Goal: Entertainment & Leisure: Browse casually

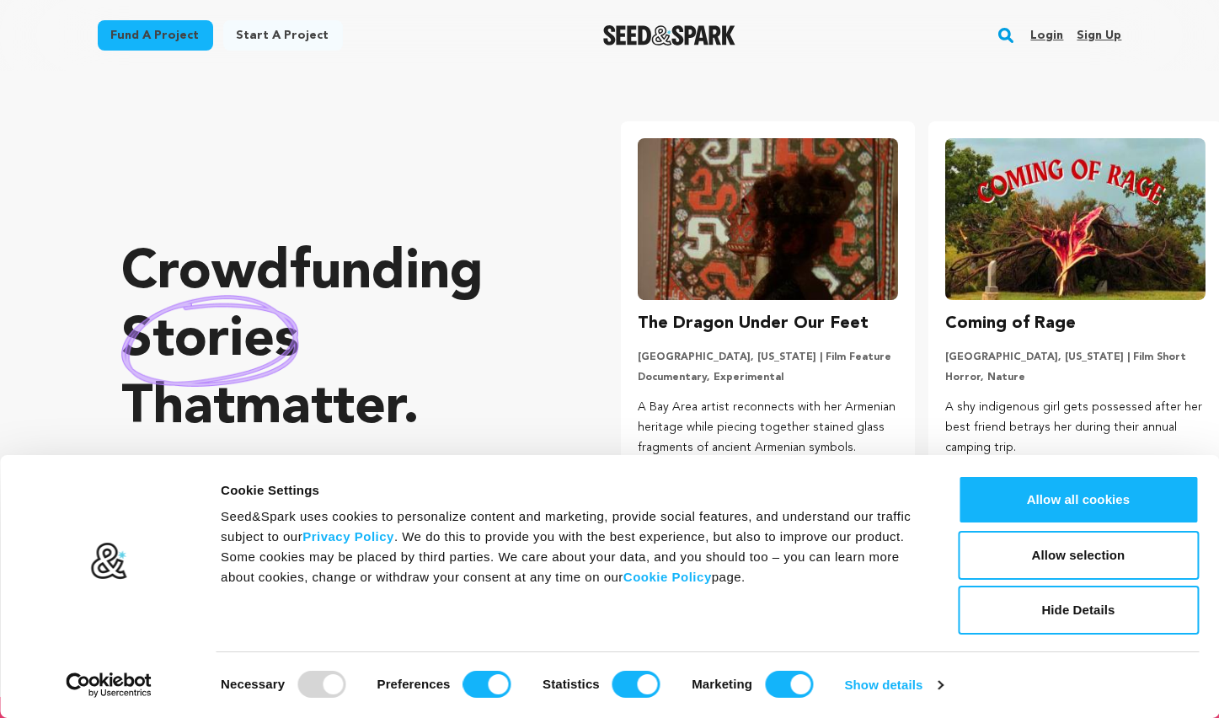
scroll to position [0, 321]
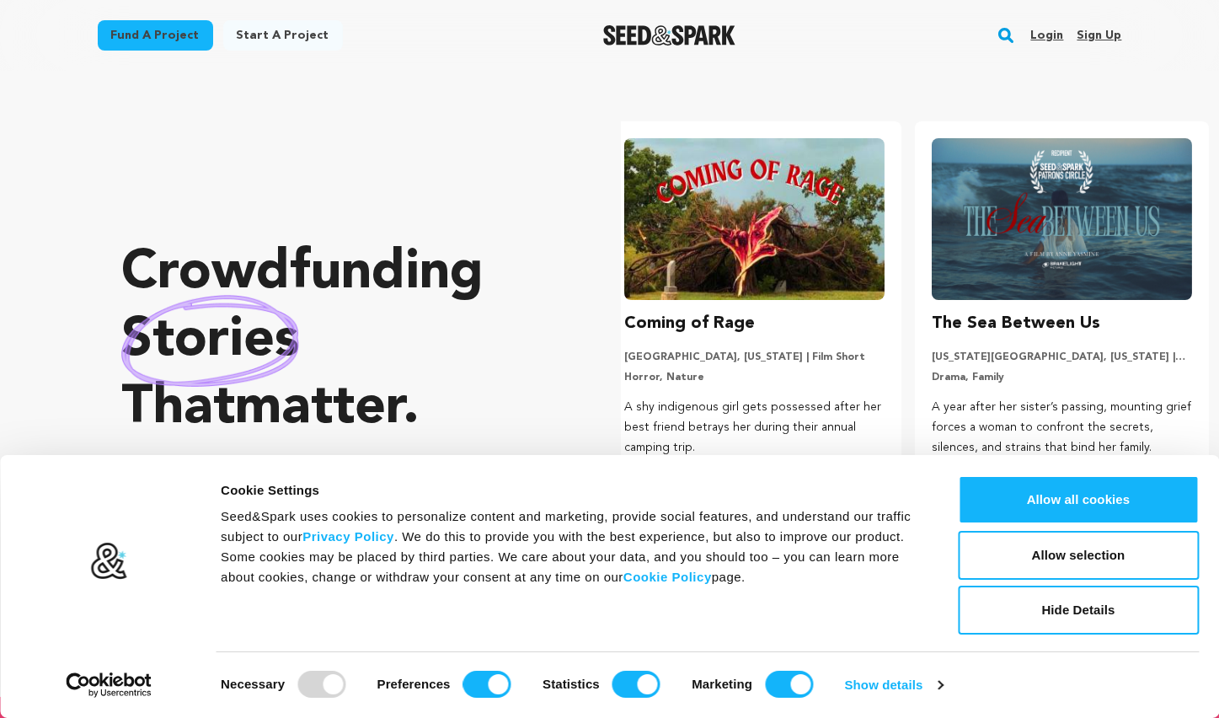
click at [670, 32] on img "Seed&Spark Homepage" at bounding box center [669, 35] width 132 height 20
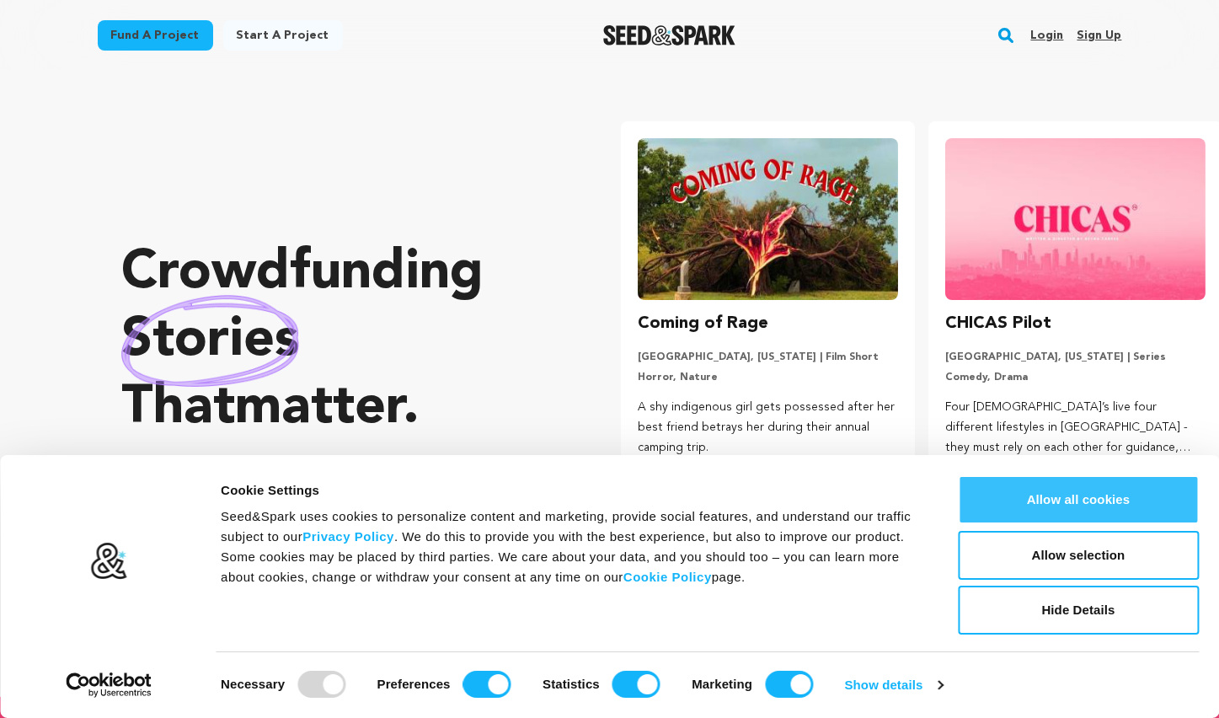
click at [995, 493] on button "Allow all cookies" at bounding box center [1078, 499] width 241 height 49
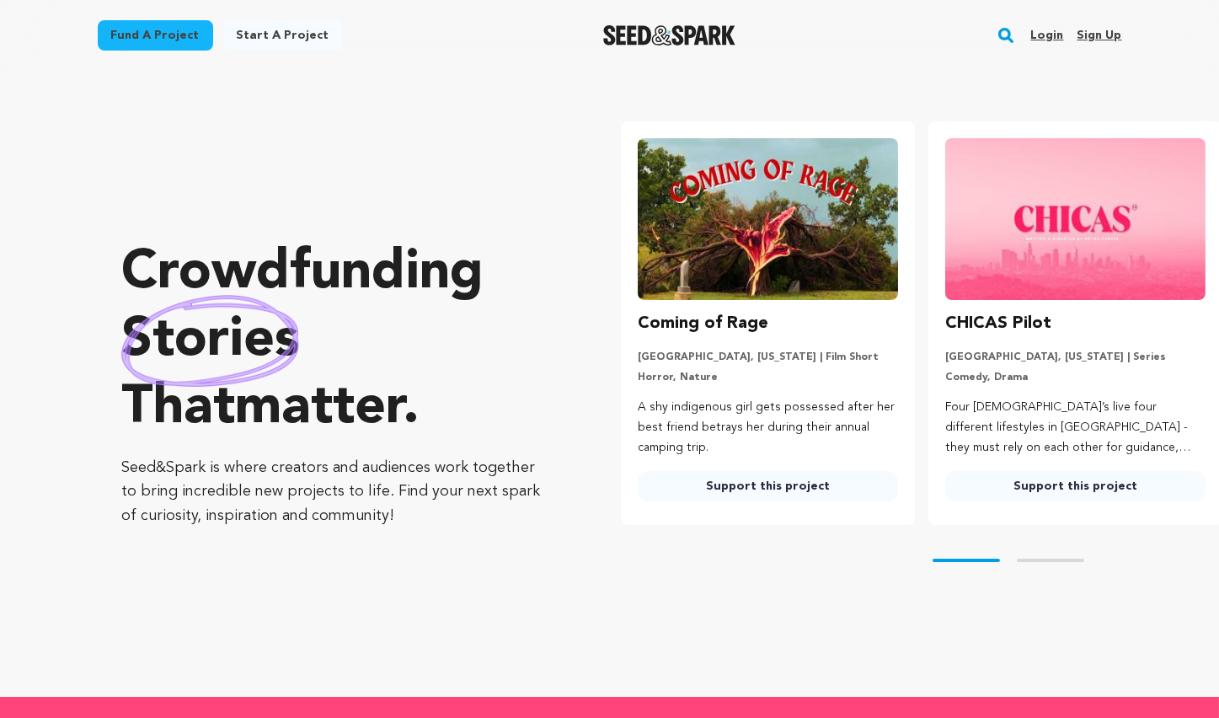
click at [742, 256] on img at bounding box center [768, 219] width 260 height 162
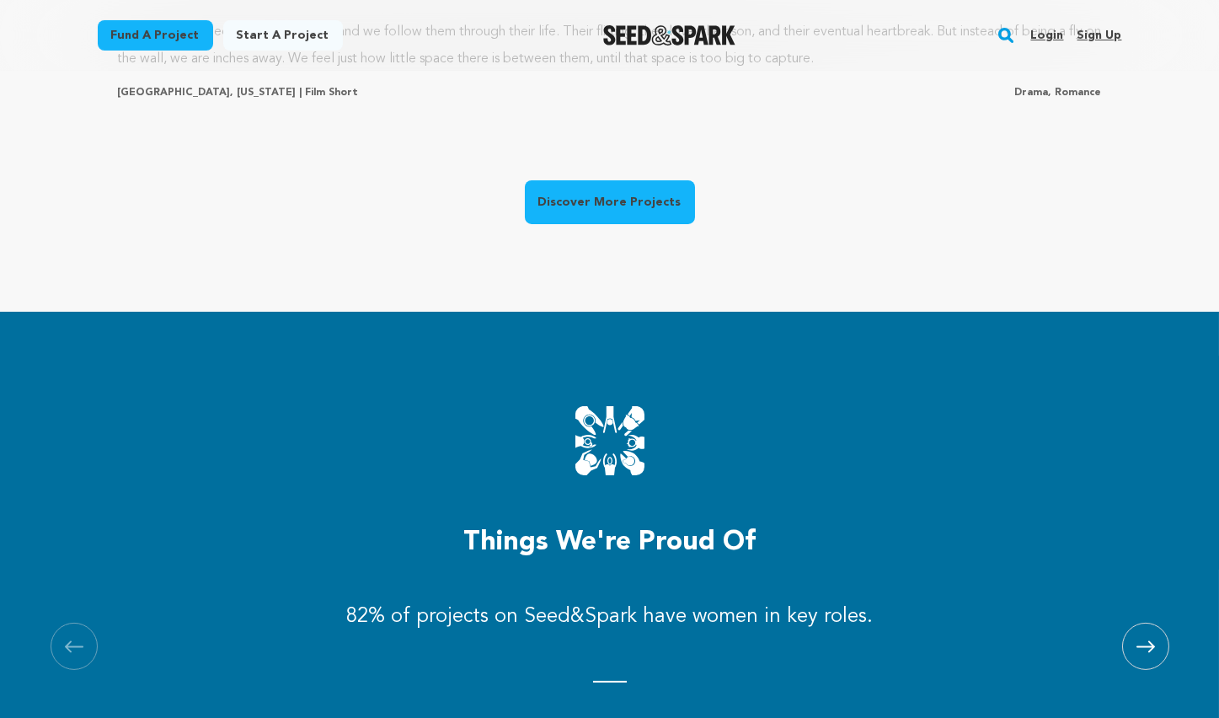
scroll to position [1569, 0]
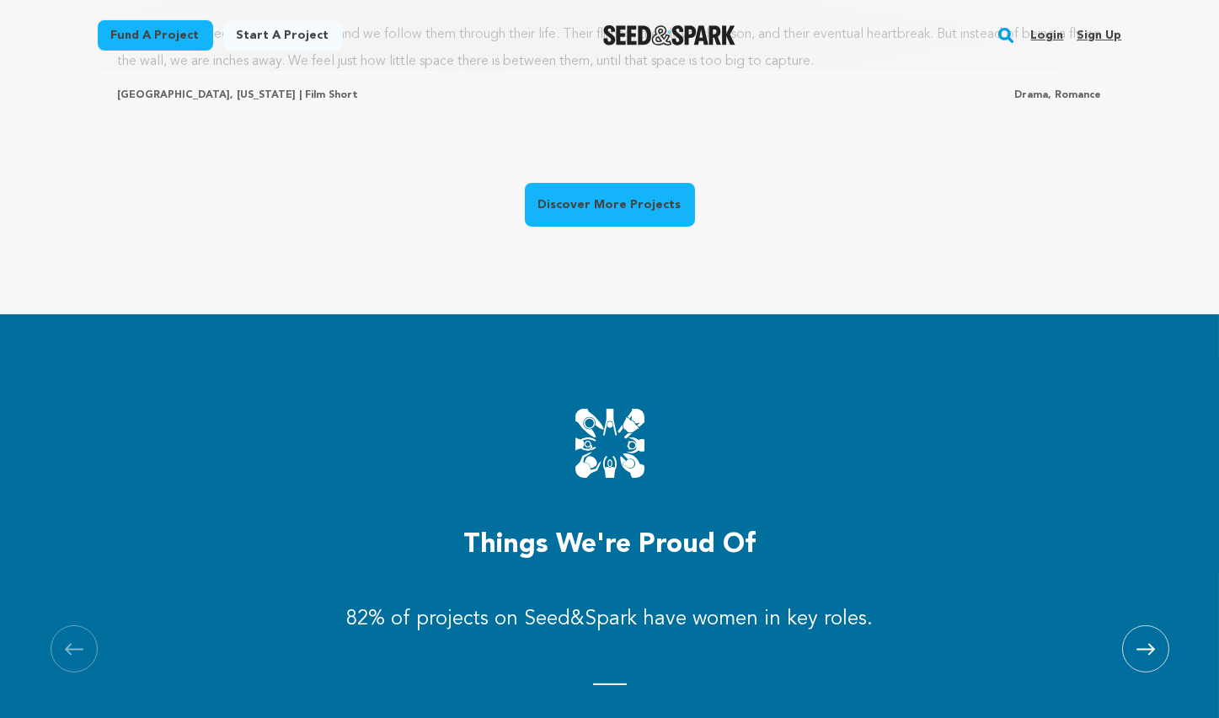
click at [577, 206] on link "Discover More Projects" at bounding box center [610, 205] width 170 height 44
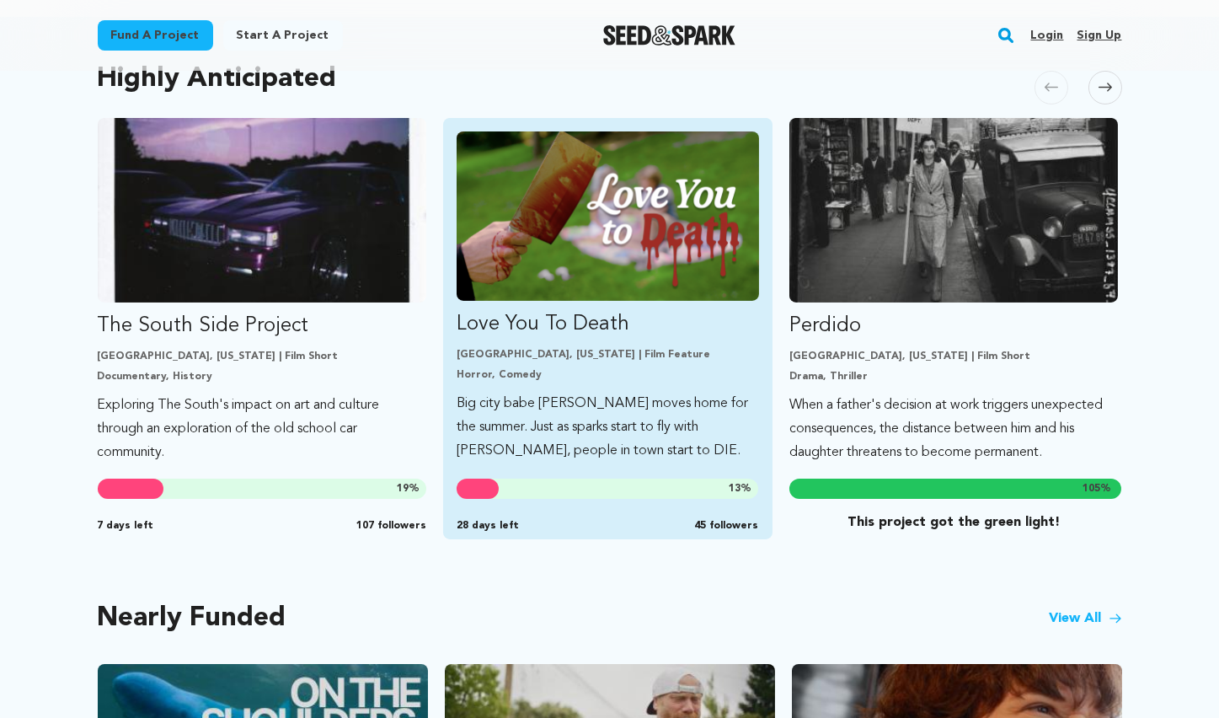
scroll to position [867, 0]
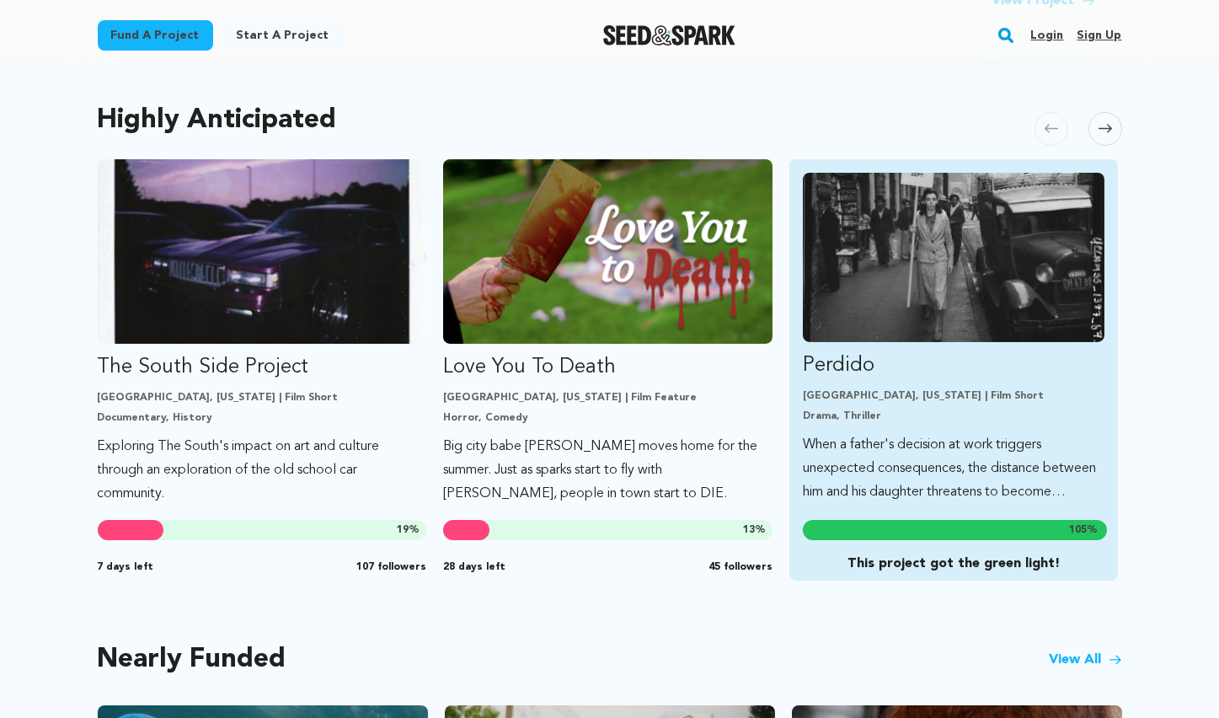
click at [971, 287] on img "Fund Perdido" at bounding box center [954, 257] width 302 height 169
click at [850, 425] on link "Perdido Los Angeles, California | Film Short Drama, Thriller When a father's de…" at bounding box center [954, 338] width 302 height 331
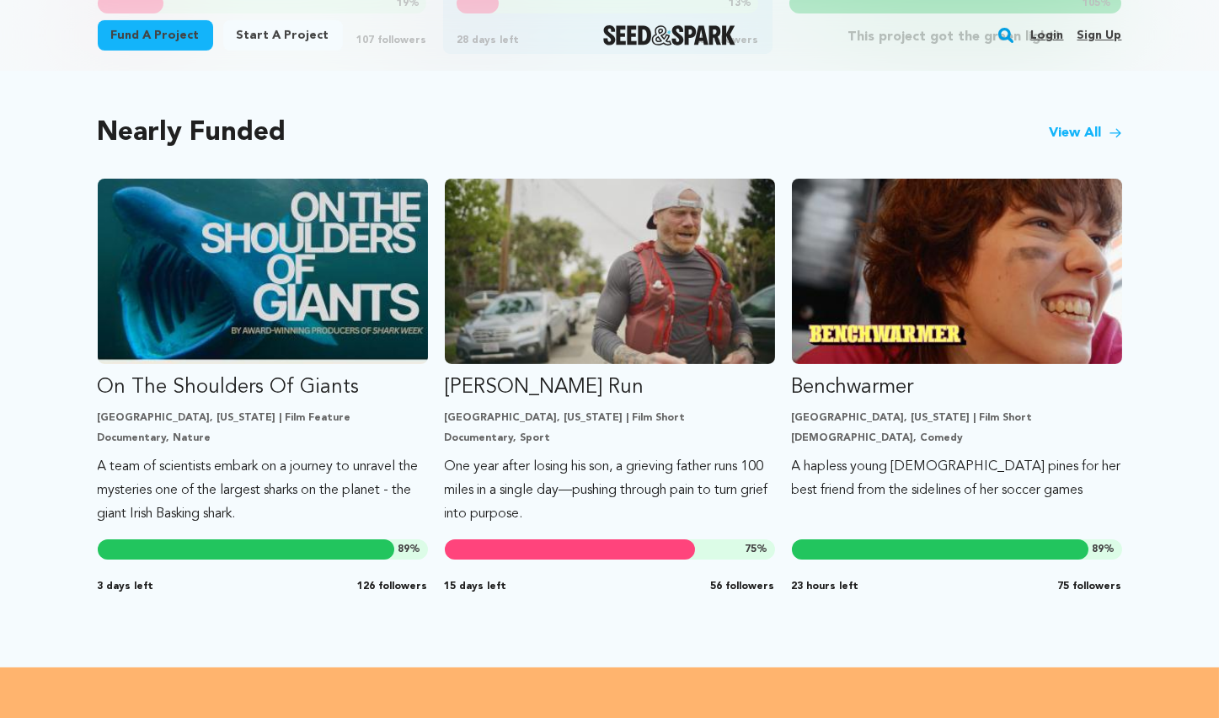
scroll to position [1395, 0]
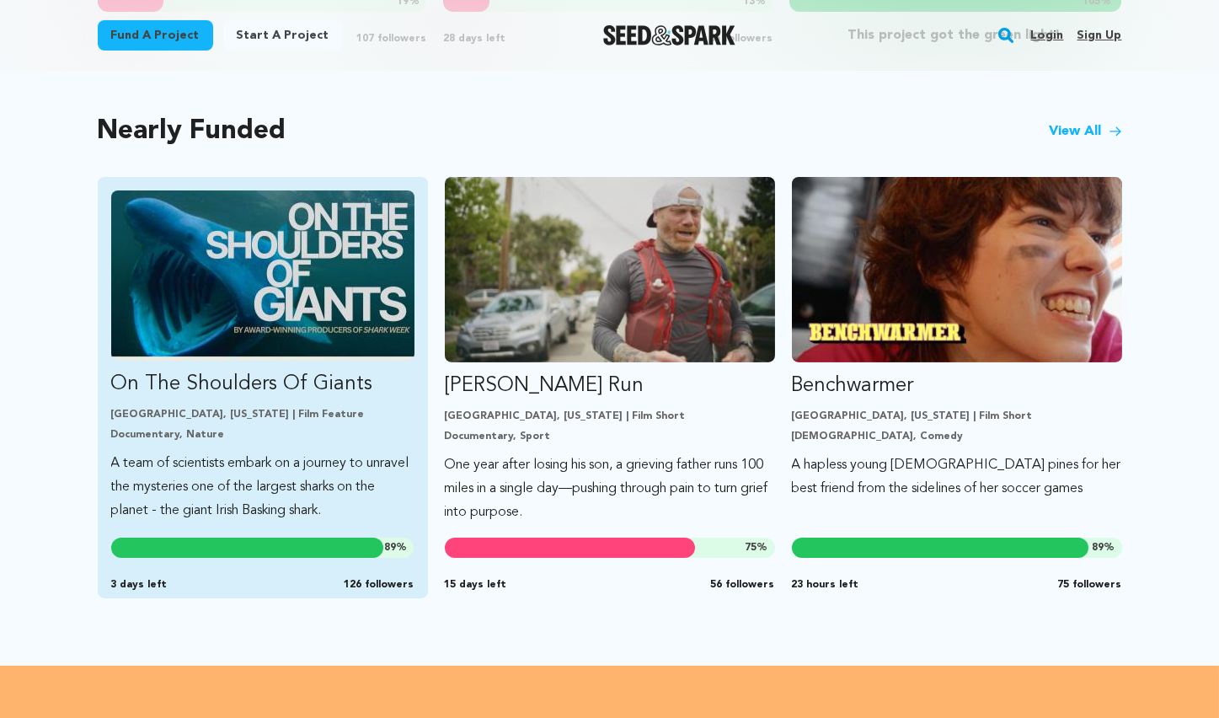
click at [243, 324] on img "Fund On The Shoulders Of Giants" at bounding box center [262, 275] width 303 height 170
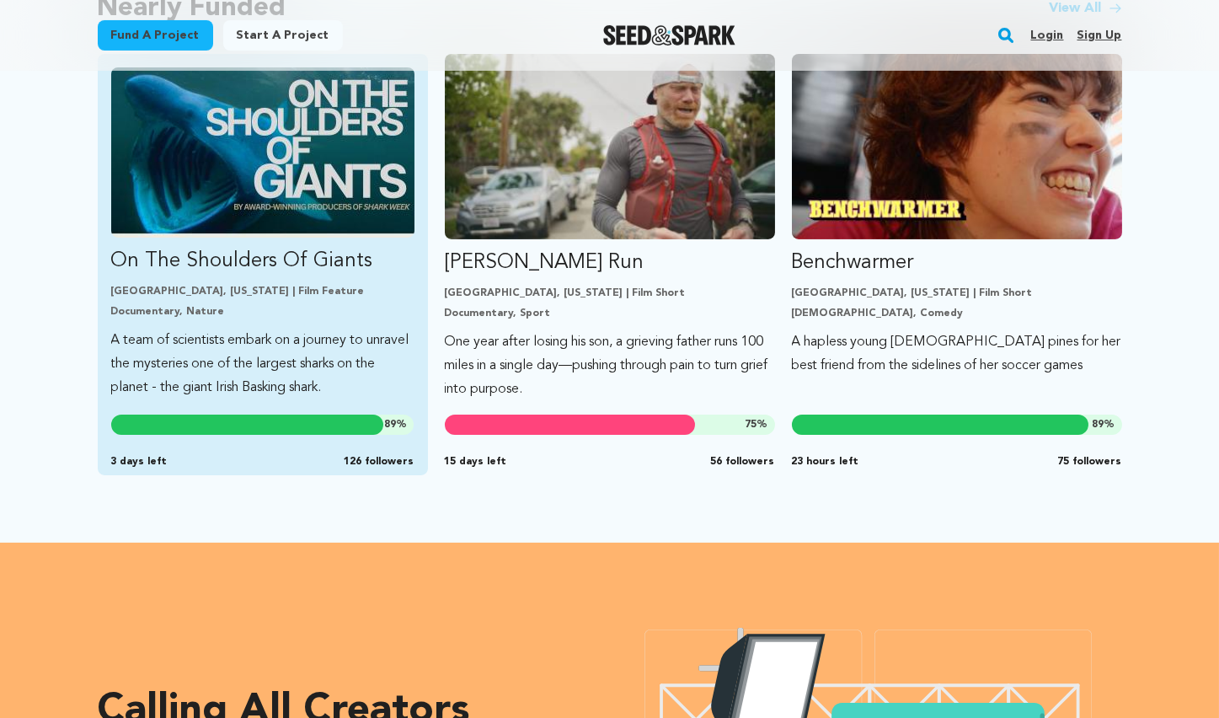
scroll to position [1435, 0]
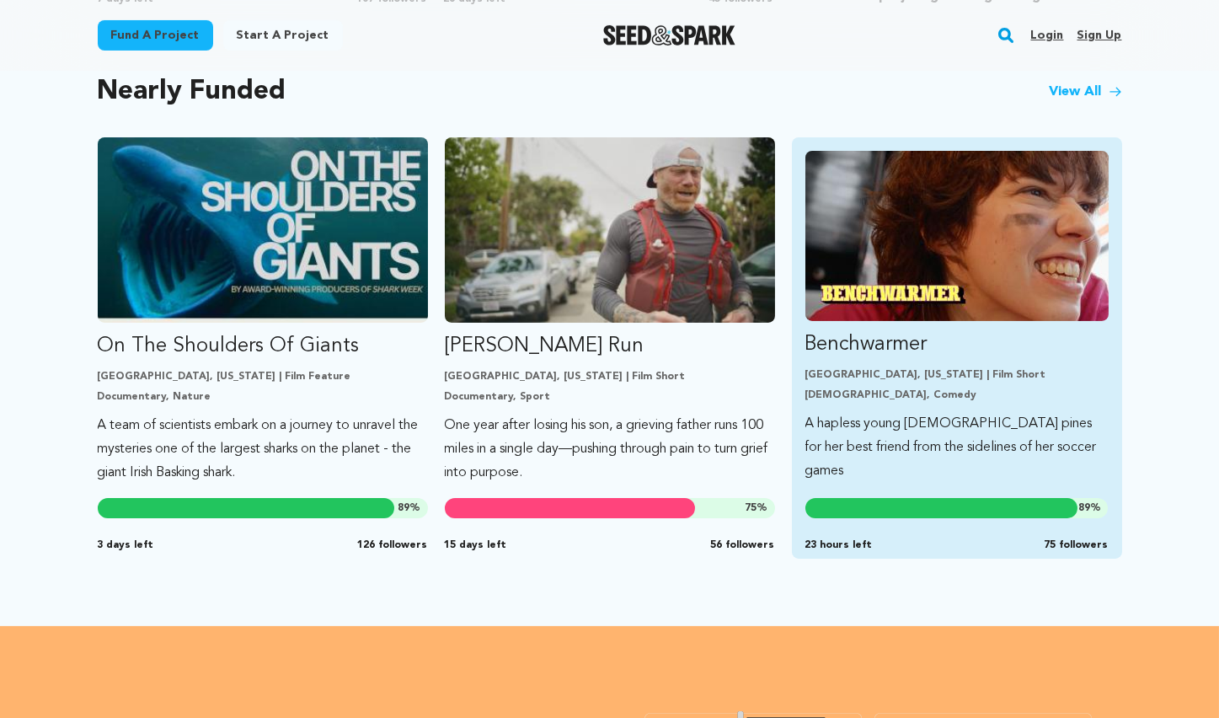
click at [857, 292] on img "Fund Benchwarmer" at bounding box center [956, 236] width 303 height 170
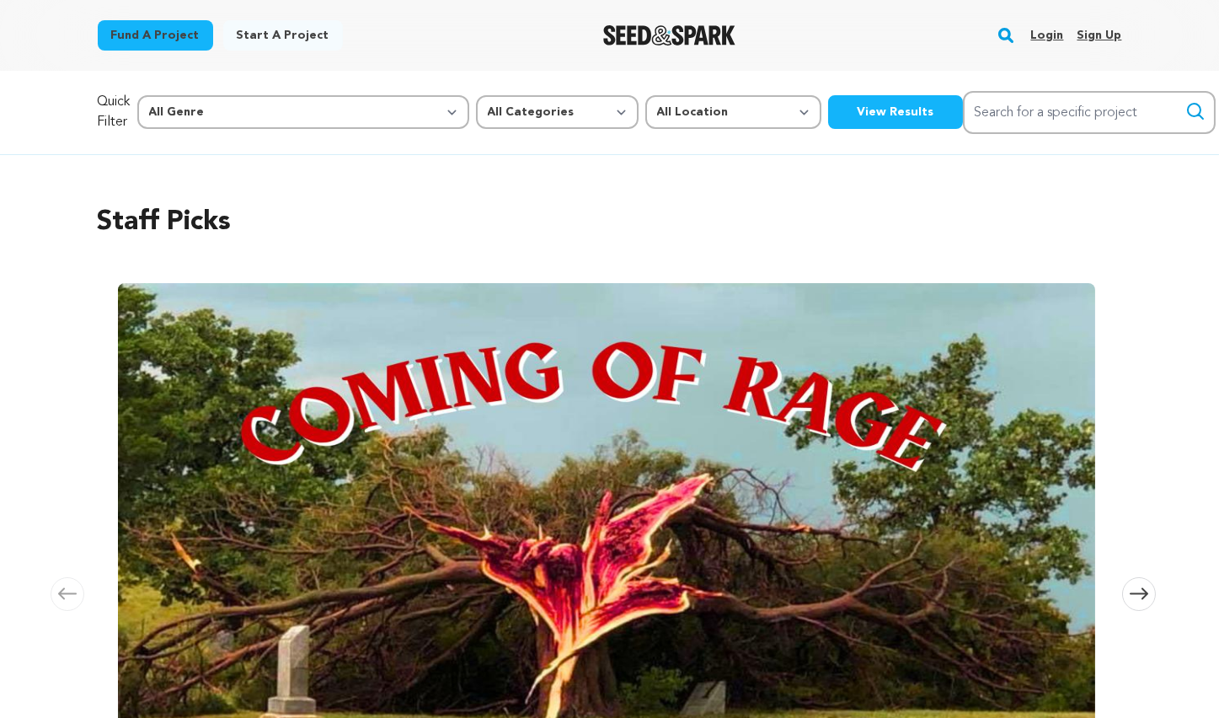
scroll to position [0, 0]
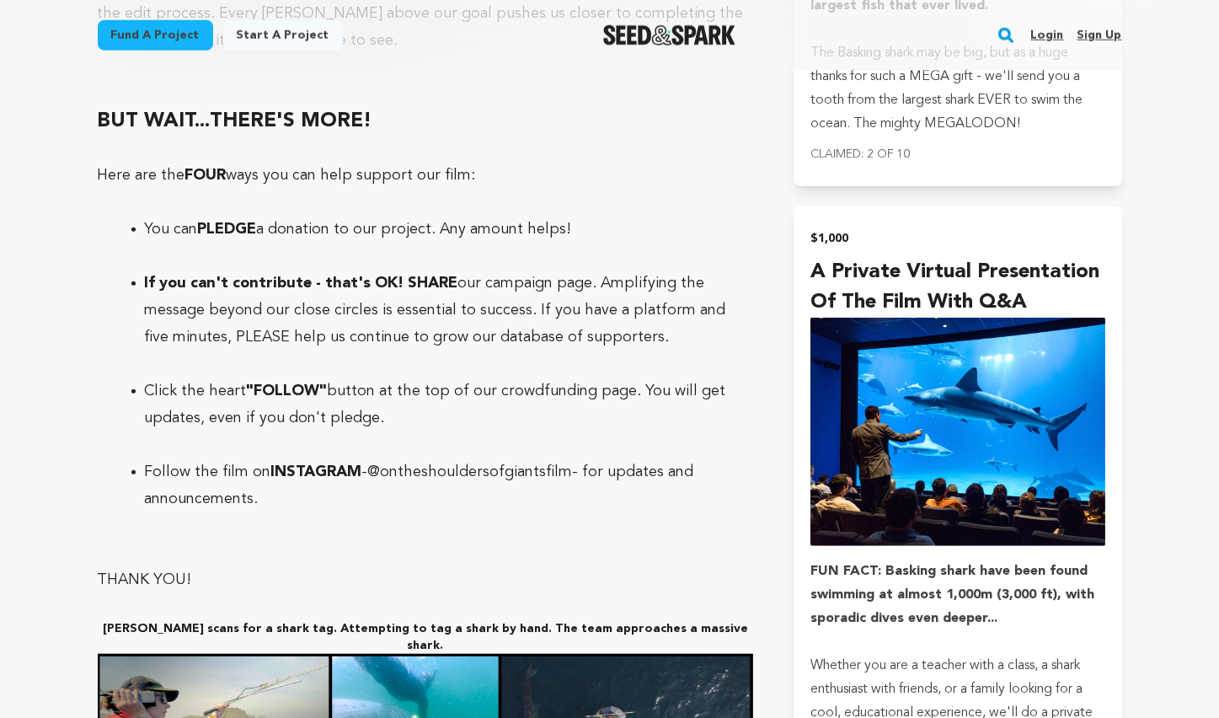
scroll to position [5311, 0]
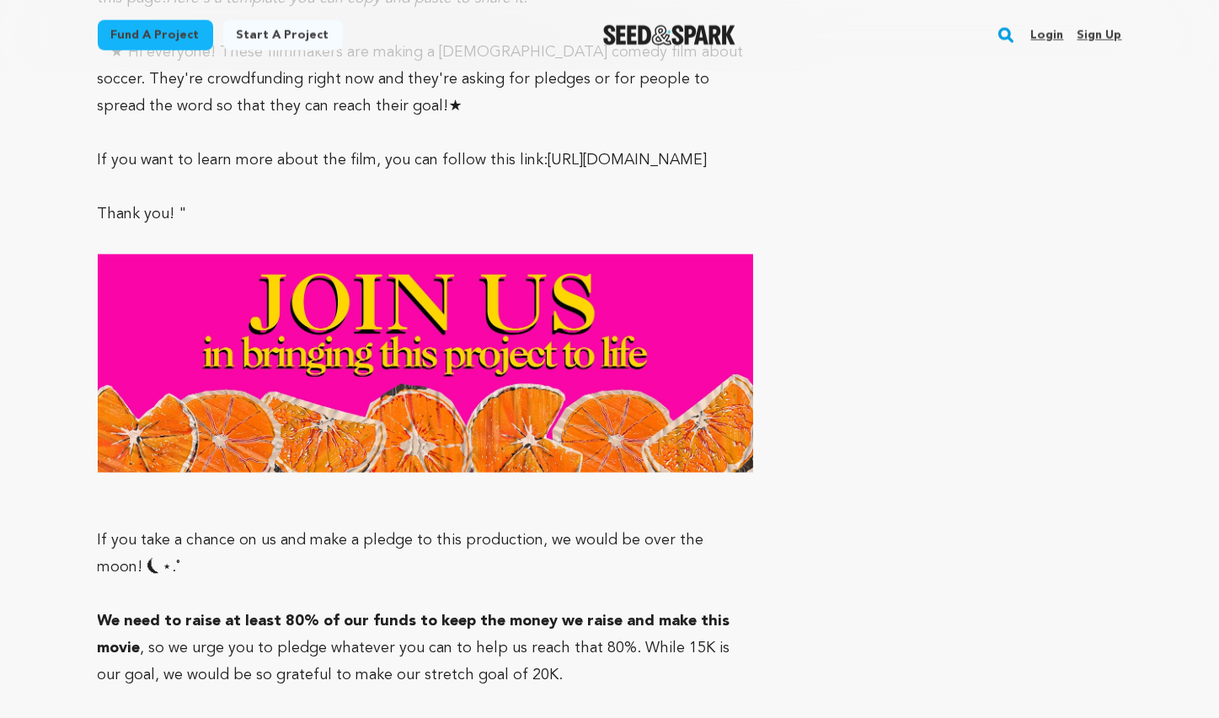
scroll to position [9032, 0]
